Goal: Check status: Check status

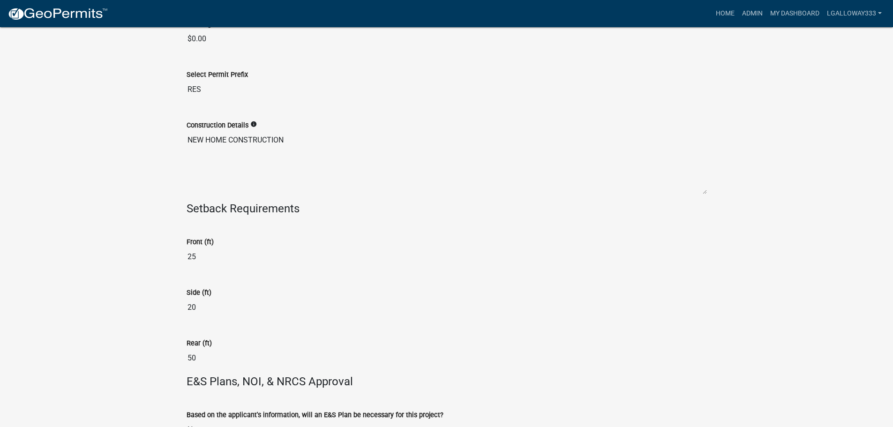
scroll to position [1883, 0]
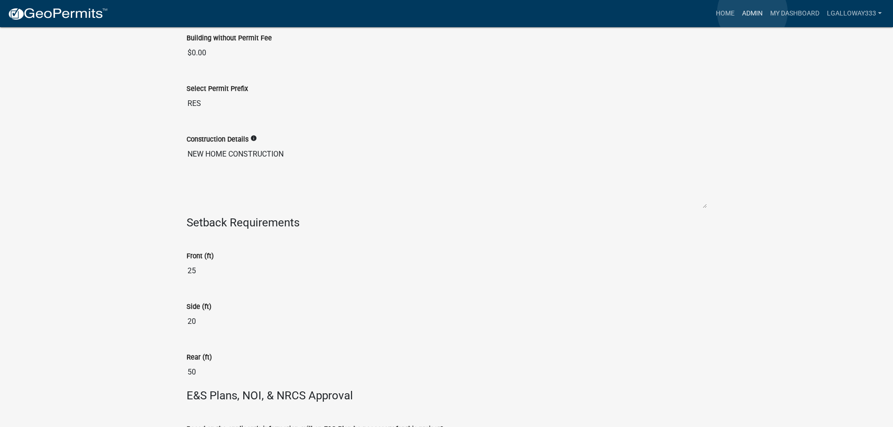
click at [753, 12] on link "Admin" at bounding box center [753, 14] width 28 height 18
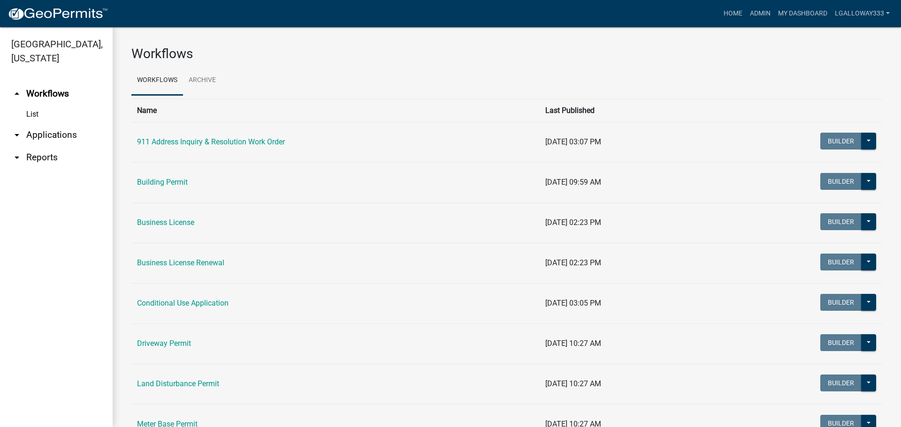
click at [32, 138] on link "arrow_drop_down Applications" at bounding box center [56, 135] width 113 height 23
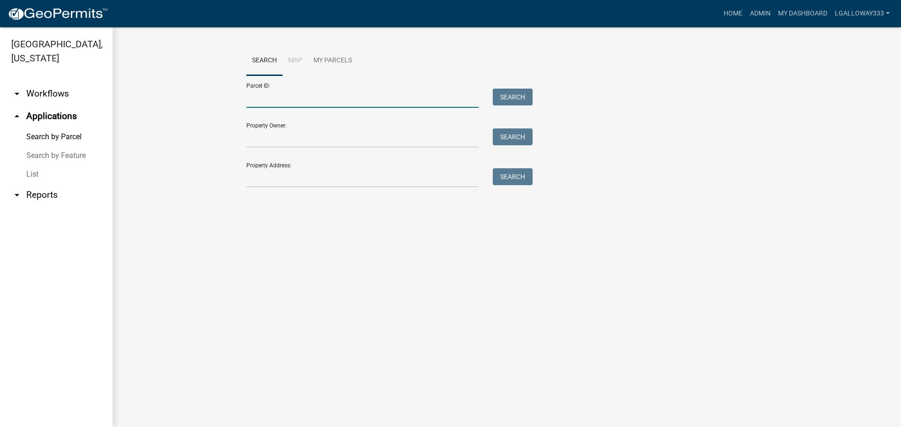
click at [275, 104] on input "Parcel ID:" at bounding box center [362, 98] width 232 height 19
type input "3011P-282"
click at [495, 95] on button "Search" at bounding box center [512, 97] width 40 height 17
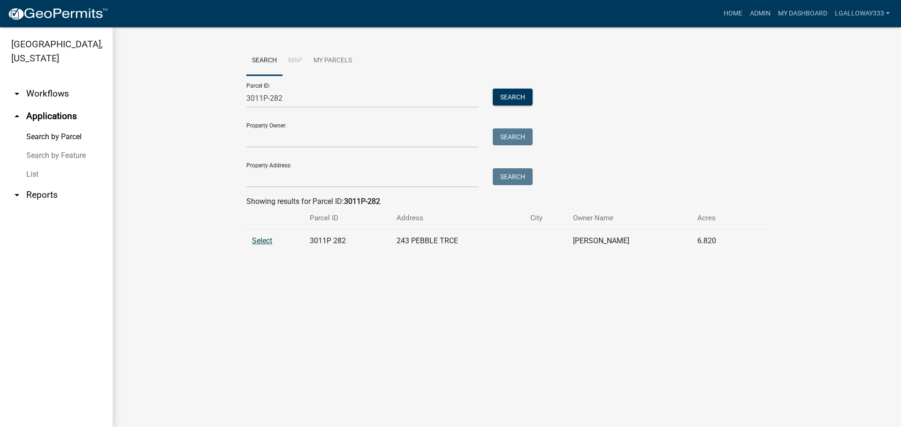
click at [256, 242] on span "Select" at bounding box center [262, 240] width 20 height 9
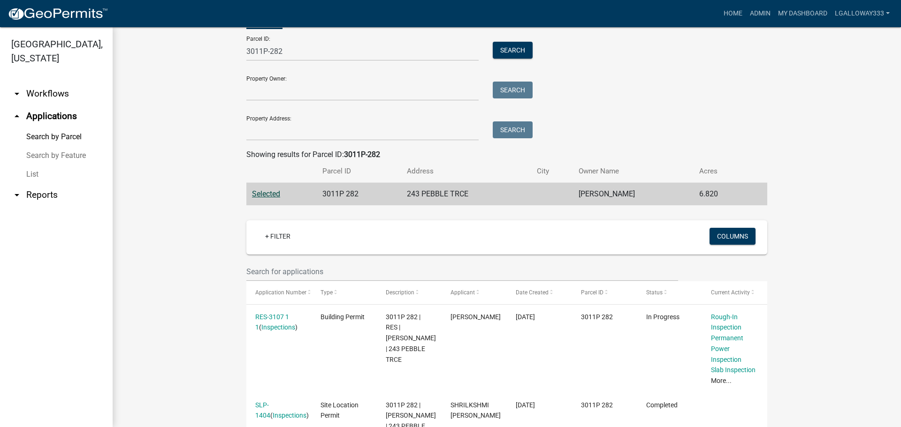
scroll to position [94, 0]
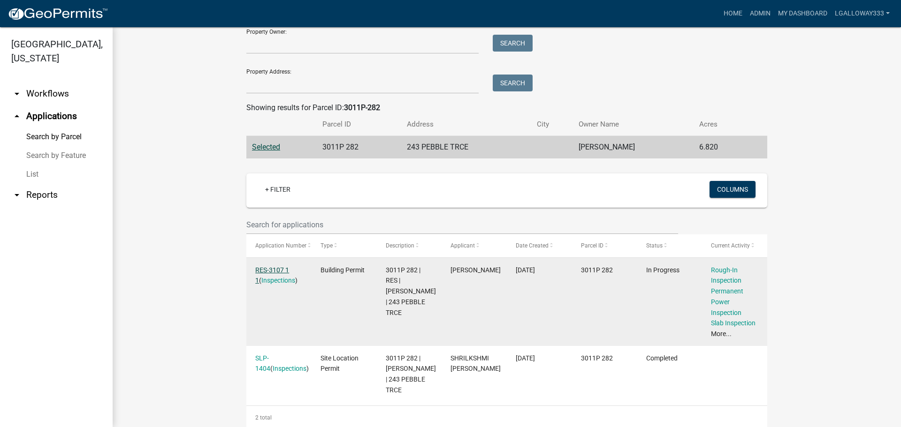
click at [269, 268] on link "RES-3107 1 1" at bounding box center [272, 275] width 34 height 18
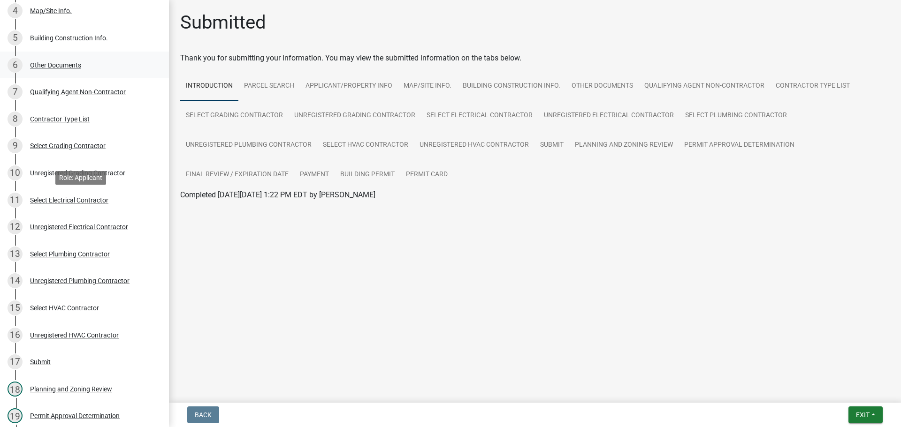
scroll to position [281, 0]
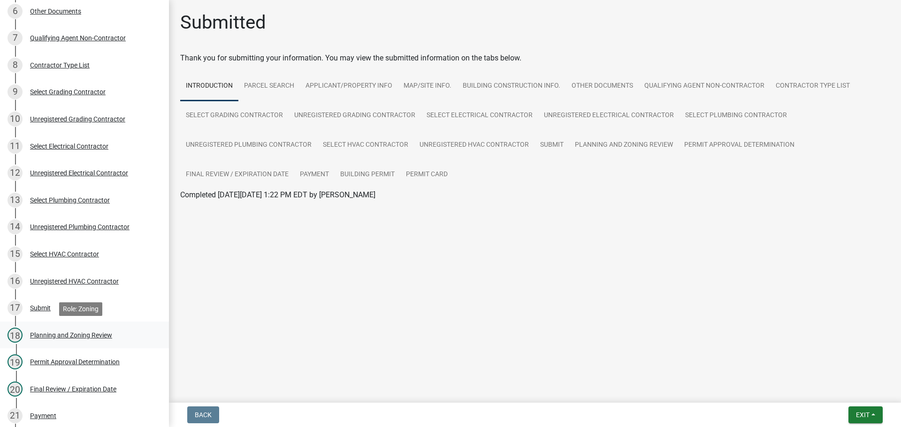
click at [105, 332] on div "Planning and Zoning Review" at bounding box center [71, 335] width 82 height 7
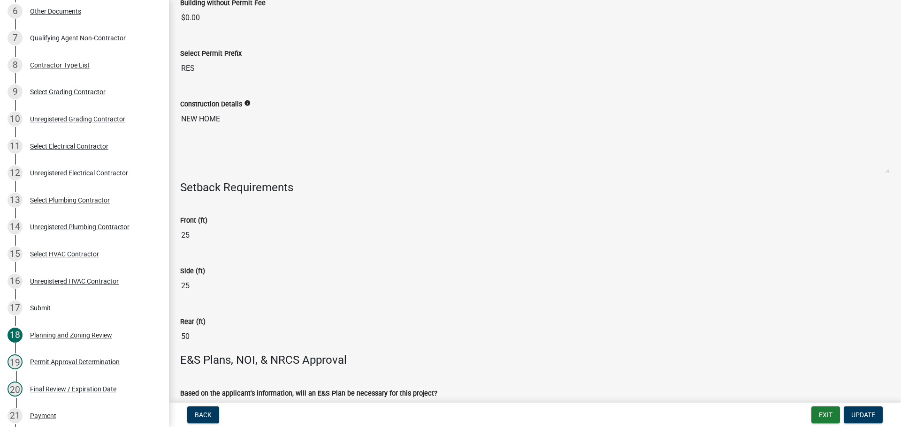
scroll to position [1913, 0]
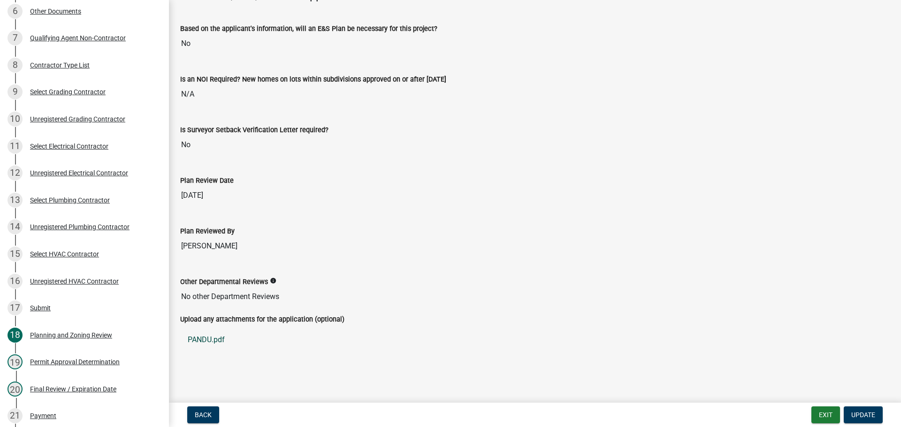
click at [207, 335] on link "PANDU.pdf" at bounding box center [534, 340] width 709 height 23
